Goal: Check status: Check status

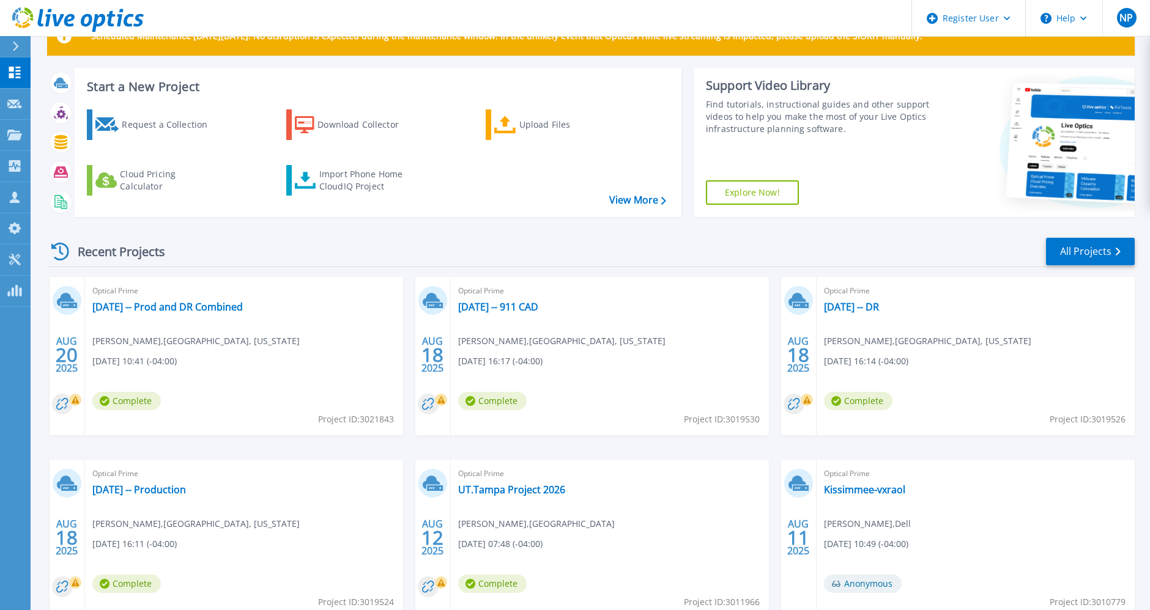
scroll to position [40, 0]
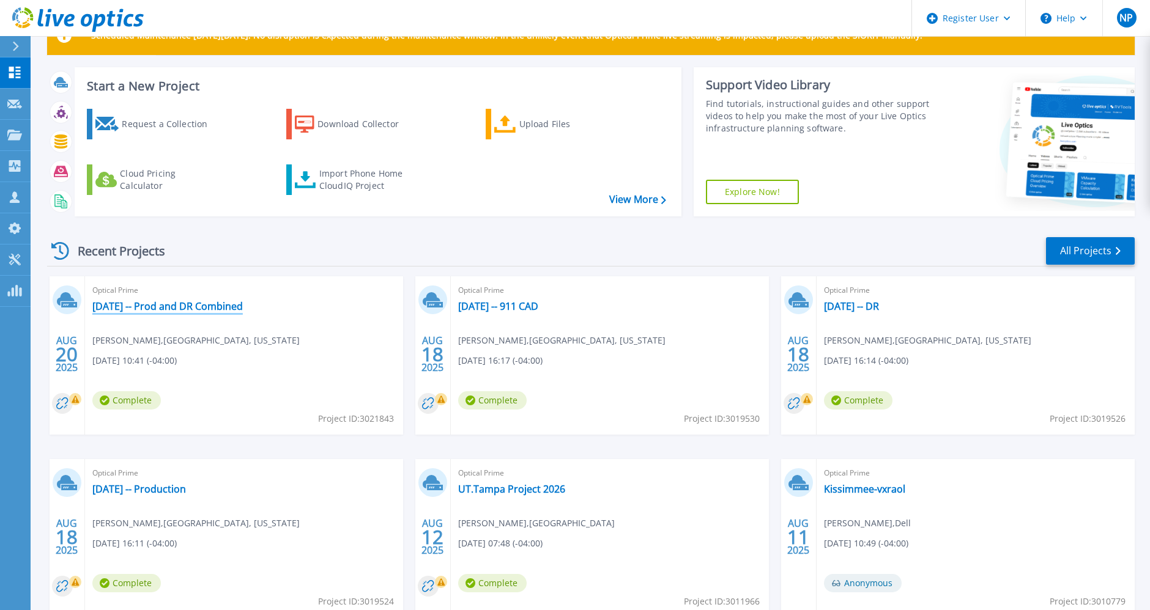
click at [207, 310] on link "[DATE] -- Prod and DR Combined" at bounding box center [167, 306] width 150 height 12
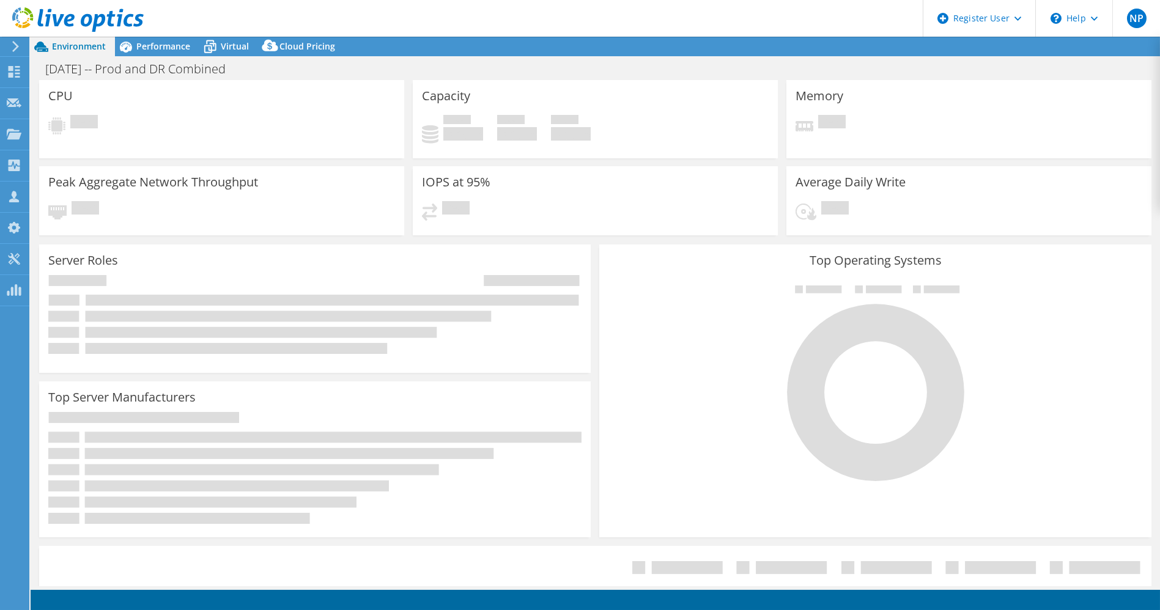
select select "USD"
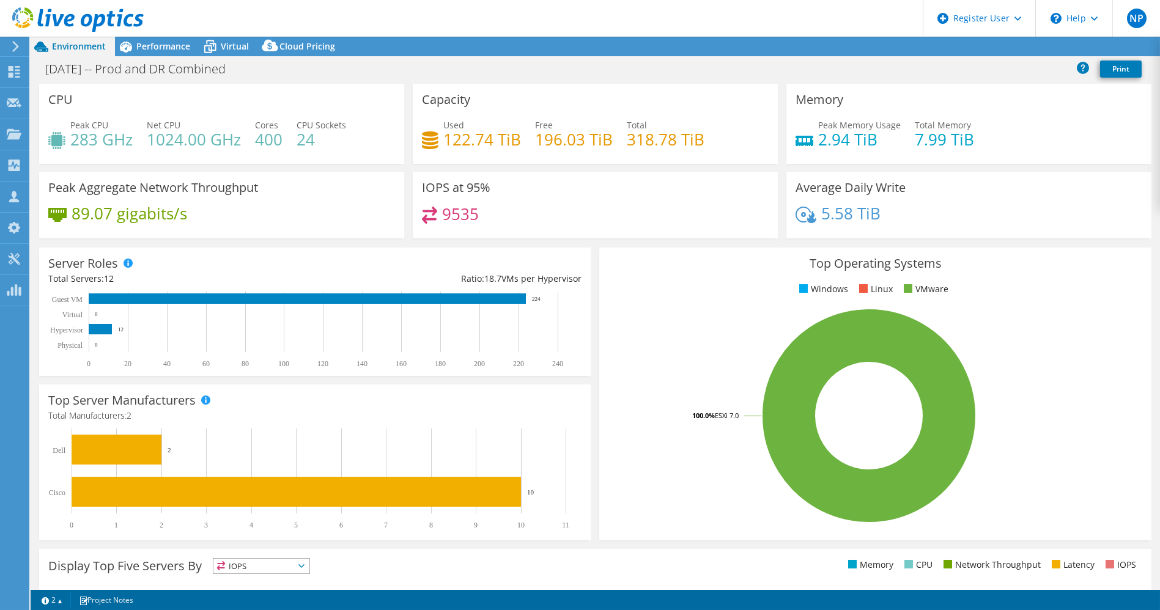
click at [235, 46] on span "Virtual" at bounding box center [235, 46] width 28 height 12
